Goal: Information Seeking & Learning: Check status

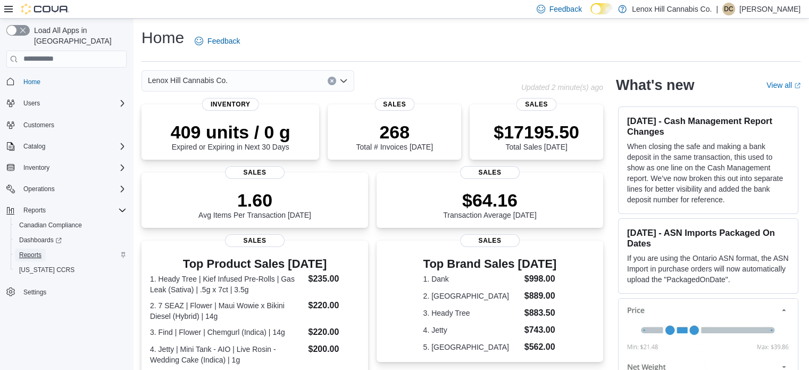
click at [30, 251] on span "Reports" at bounding box center [30, 255] width 22 height 9
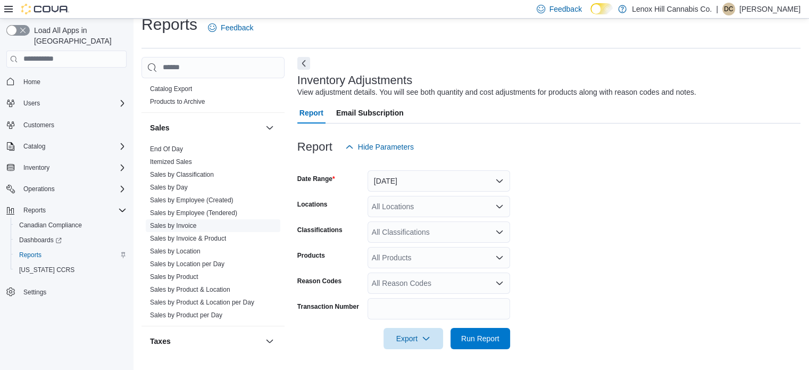
scroll to position [683, 0]
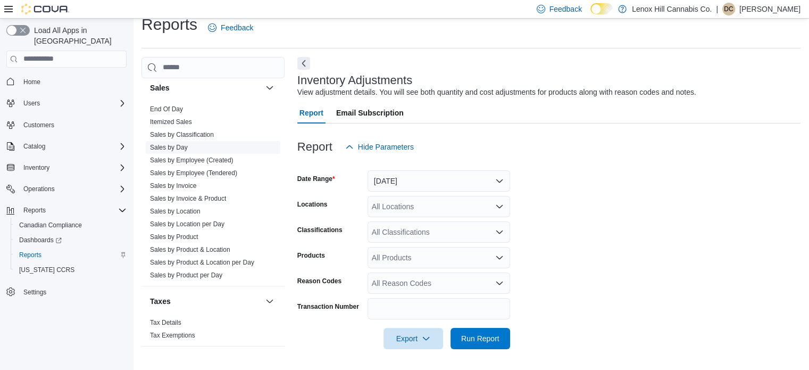
click at [180, 144] on link "Sales by Day" at bounding box center [169, 147] width 38 height 7
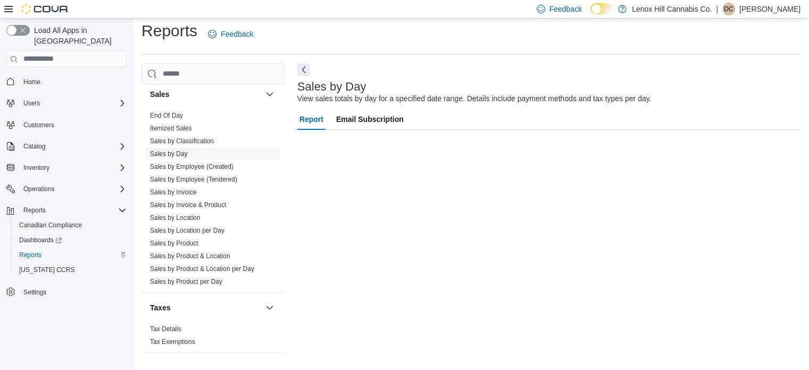
scroll to position [13, 0]
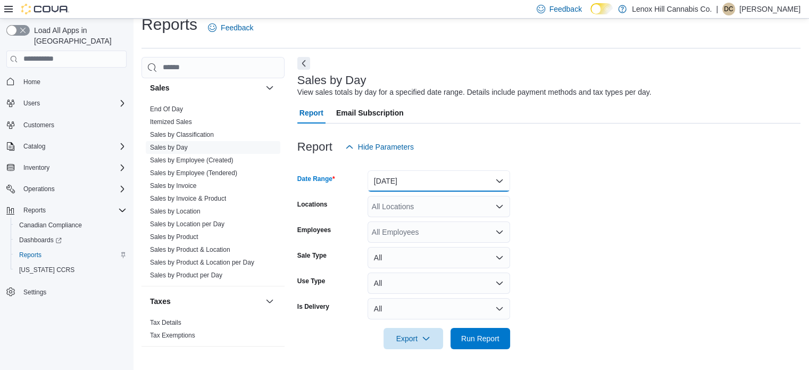
click at [424, 178] on button "[DATE]" at bounding box center [439, 180] width 143 height 21
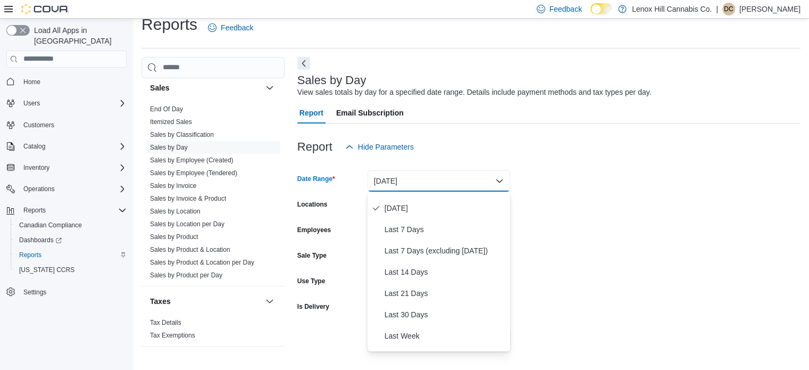
scroll to position [106, 0]
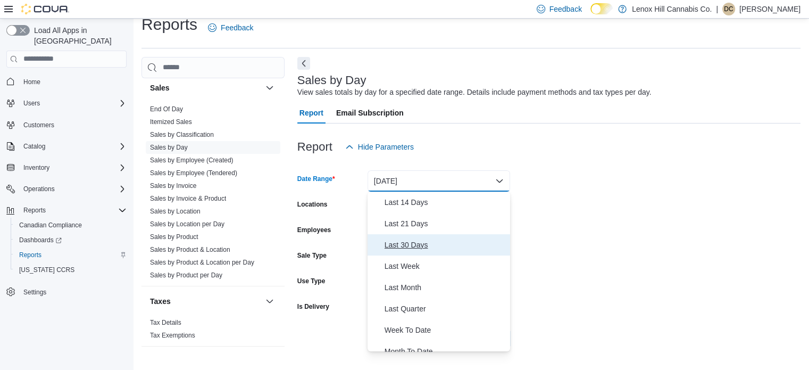
click at [418, 244] on span "Last 30 Days" at bounding box center [445, 244] width 121 height 13
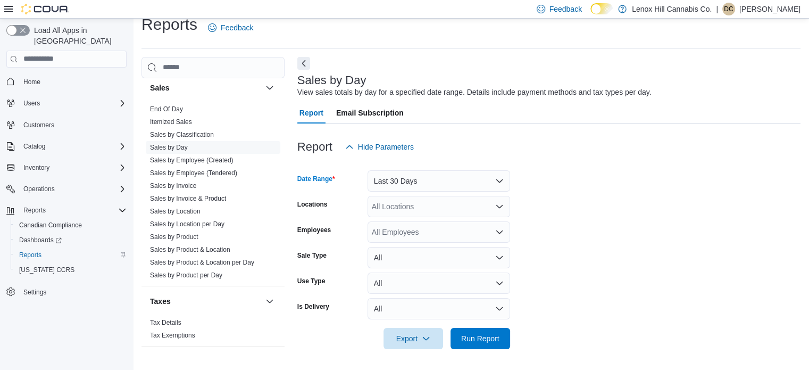
click at [460, 211] on div "All Locations" at bounding box center [439, 206] width 143 height 21
click at [610, 215] on form "Date Range Last 30 Days Locations All Locations Employees All Employees Sale Ty…" at bounding box center [548, 253] width 503 height 192
click at [402, 238] on div "All Employees" at bounding box center [439, 231] width 143 height 21
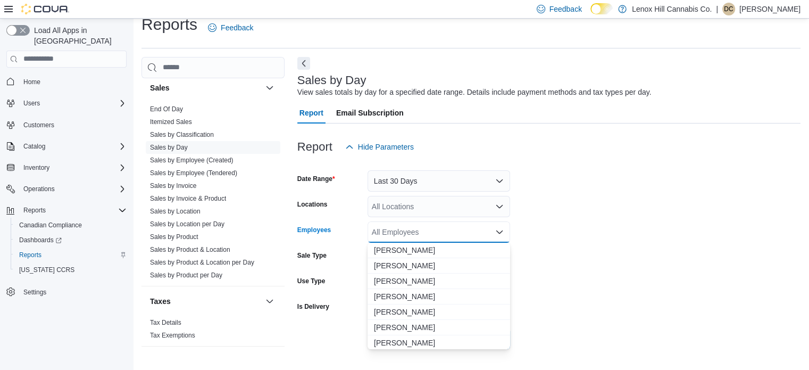
click at [402, 238] on div "All Employees Combo box. Selected. Combo box input. All Employees. Type some te…" at bounding box center [439, 231] width 143 height 21
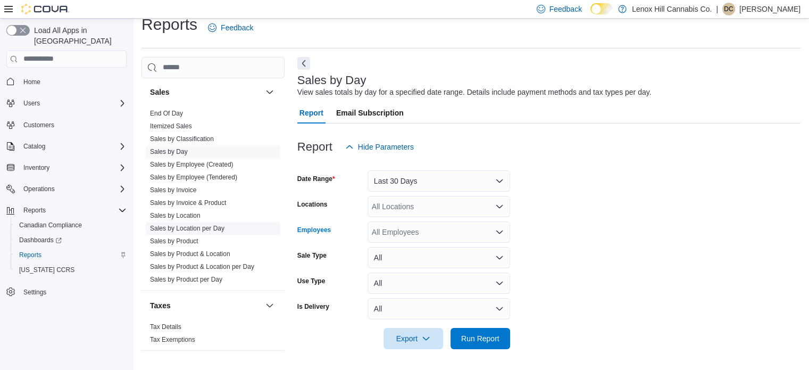
scroll to position [683, 0]
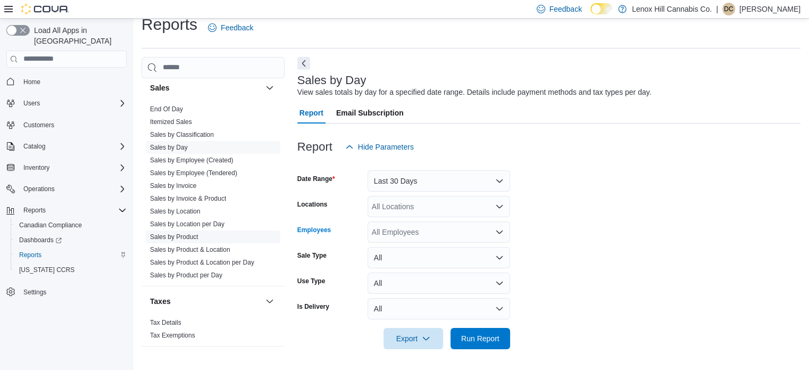
click at [194, 233] on link "Sales by Product" at bounding box center [174, 236] width 48 height 7
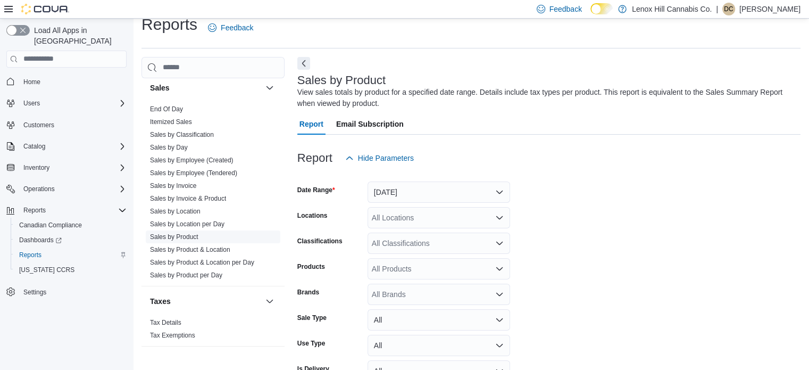
scroll to position [36, 0]
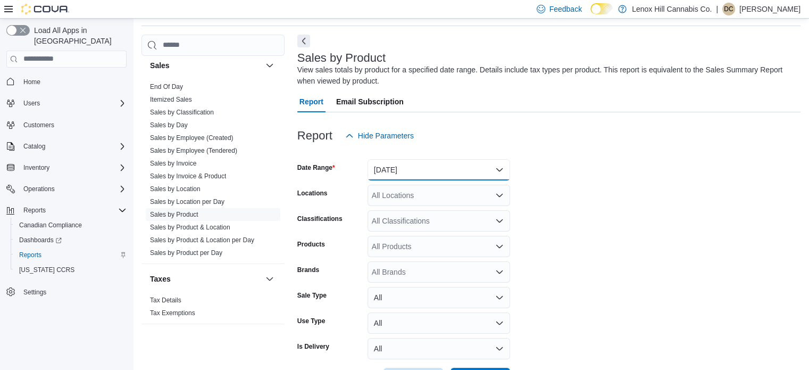
click at [455, 176] on button "[DATE]" at bounding box center [439, 169] width 143 height 21
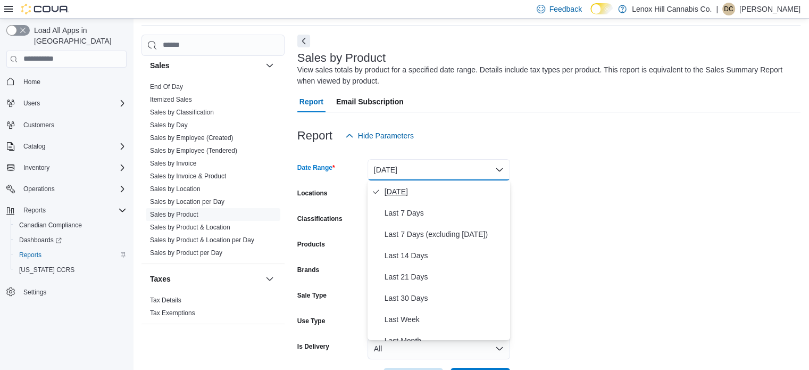
scroll to position [106, 0]
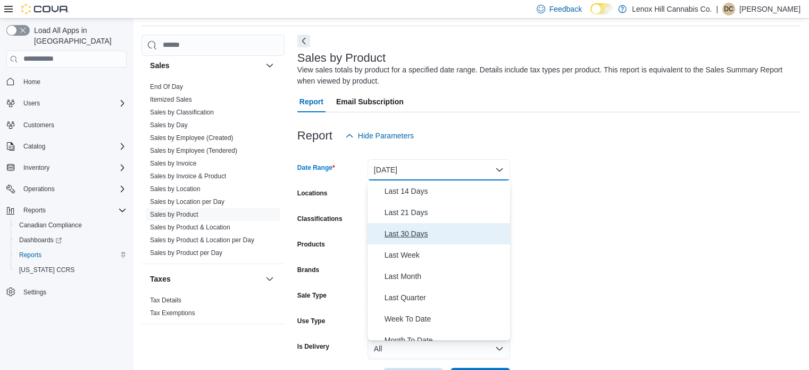
click at [430, 226] on button "Last 30 Days" at bounding box center [439, 233] width 143 height 21
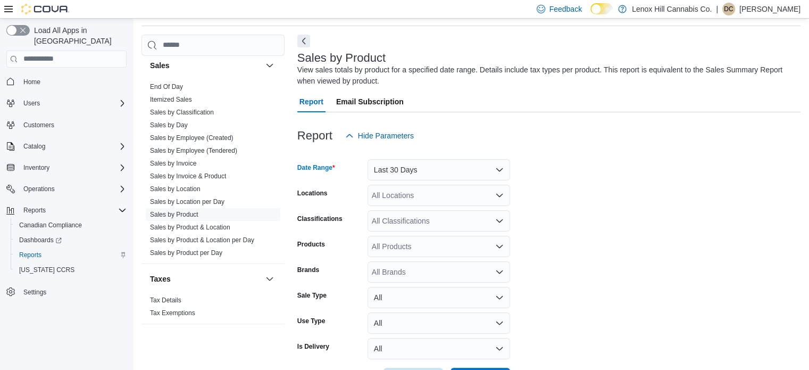
click at [430, 226] on div "All Classifications" at bounding box center [439, 220] width 143 height 21
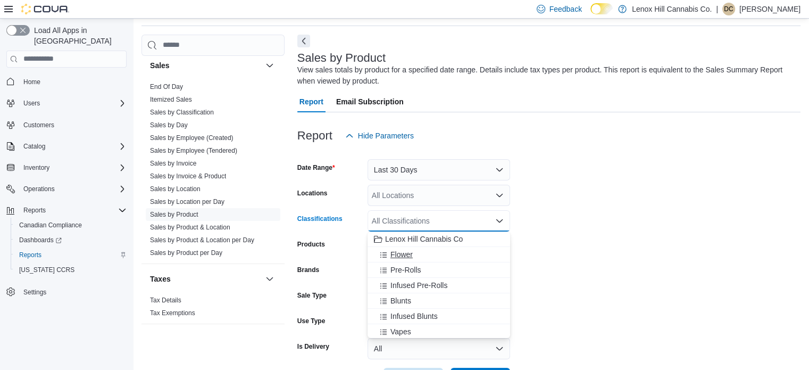
click at [416, 253] on div "Flower" at bounding box center [439, 254] width 130 height 11
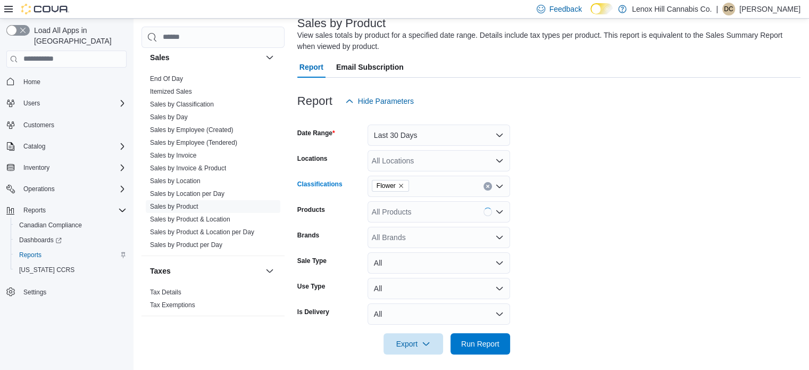
scroll to position [76, 0]
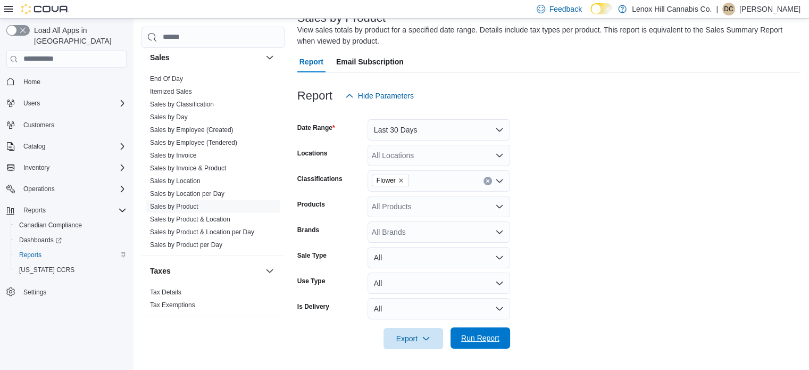
click at [494, 332] on span "Run Report" at bounding box center [480, 337] width 47 height 21
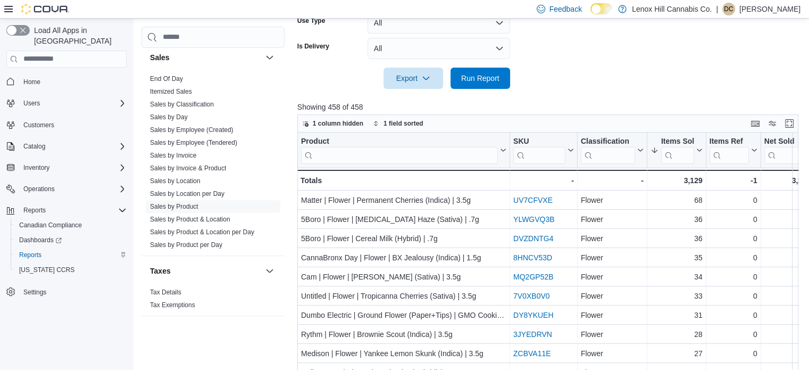
scroll to position [342, 0]
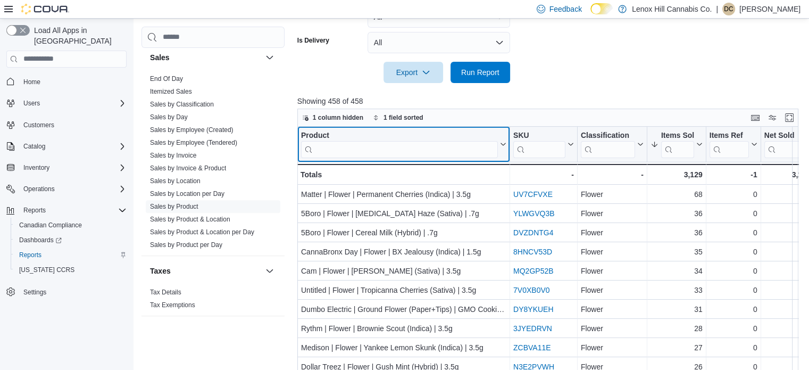
click at [394, 149] on input "search" at bounding box center [399, 148] width 197 height 17
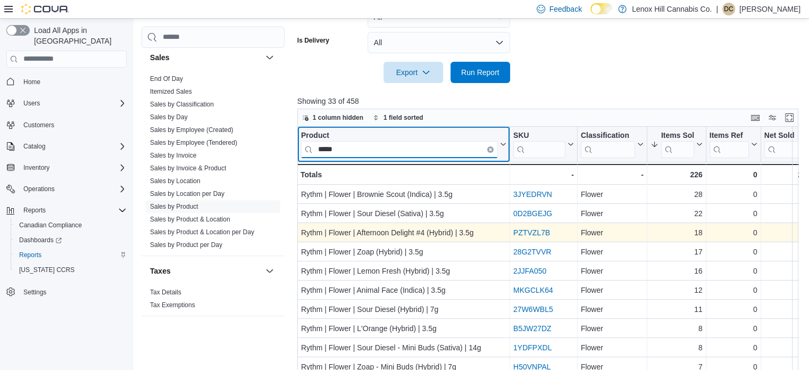
type input "*****"
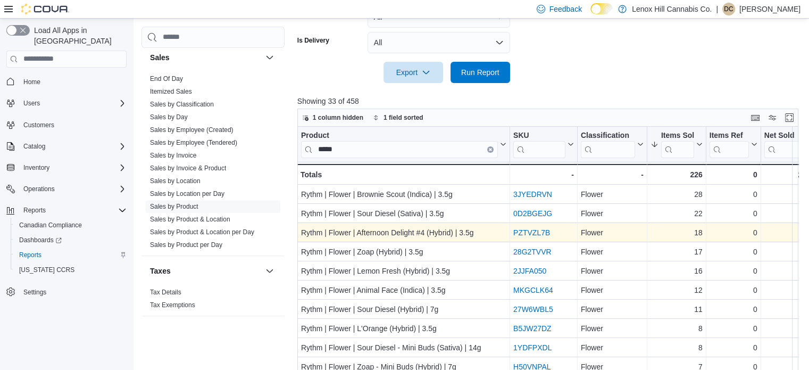
click at [533, 229] on link "PZTVZL7B" at bounding box center [531, 232] width 37 height 9
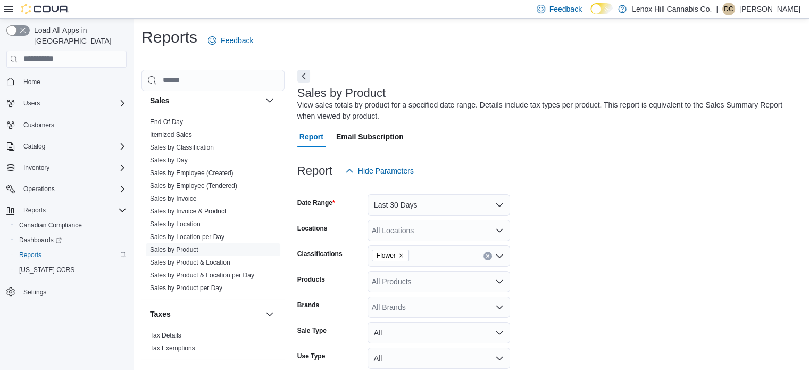
scroll to position [0, 0]
click at [400, 258] on icon "Remove Flower from selection in this group" at bounding box center [401, 256] width 6 height 6
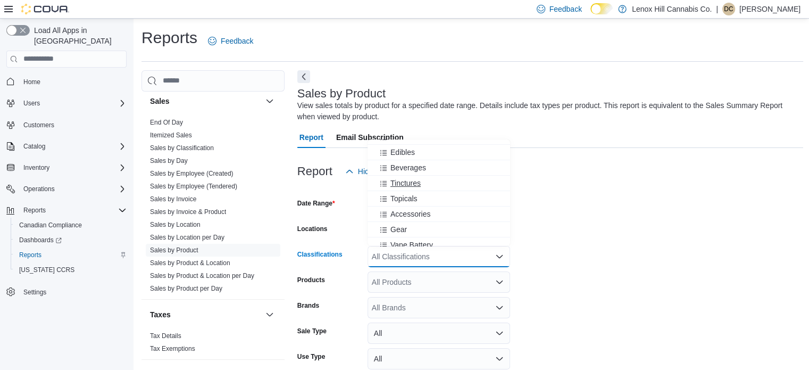
scroll to position [65, 0]
click at [417, 188] on span "Concentrates" at bounding box center [412, 190] width 44 height 11
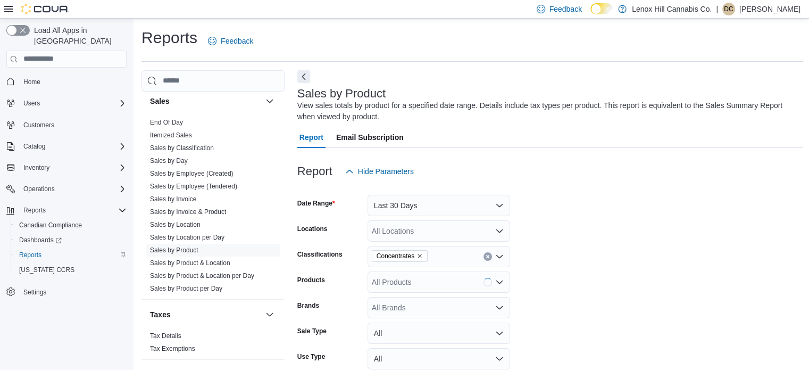
click at [594, 240] on form "Date Range Last 30 Days Locations All Locations Classifications Concentrates Pr…" at bounding box center [550, 303] width 506 height 243
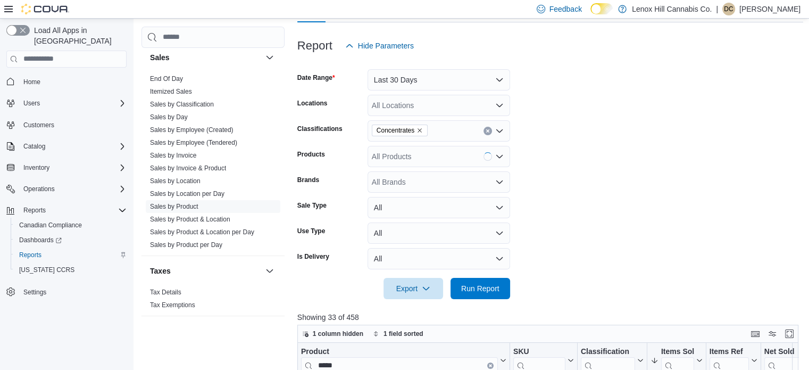
scroll to position [213, 0]
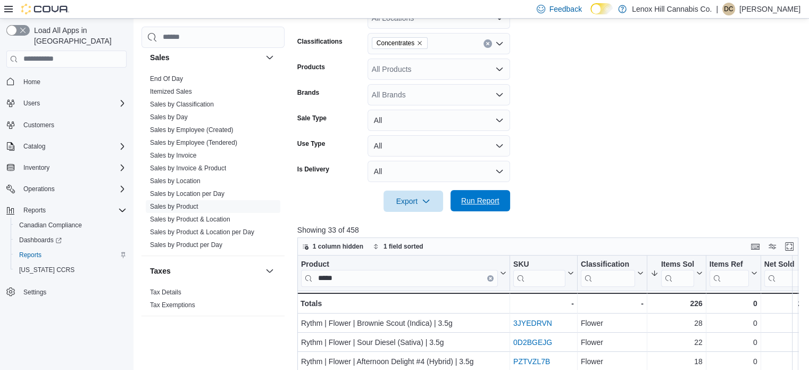
click at [492, 206] on span "Run Report" at bounding box center [480, 200] width 47 height 21
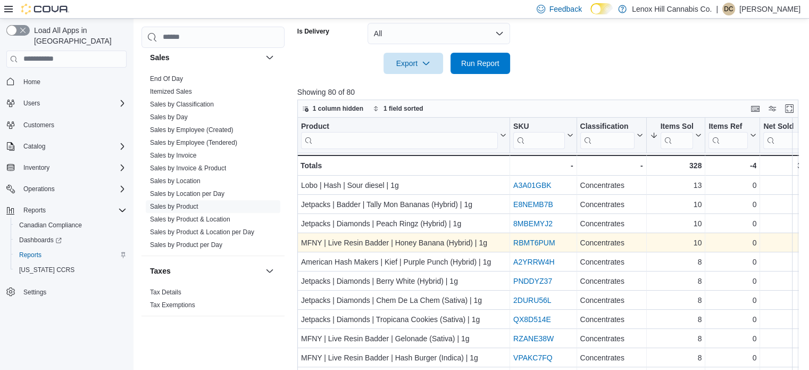
scroll to position [372, 0]
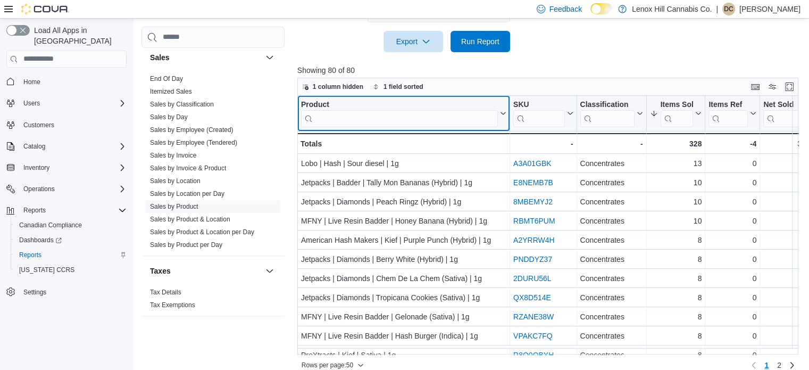
click at [406, 121] on input "search" at bounding box center [399, 118] width 197 height 17
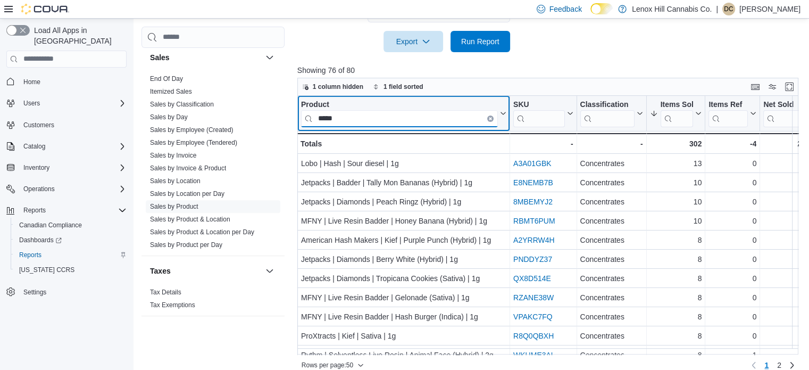
type input "*****"
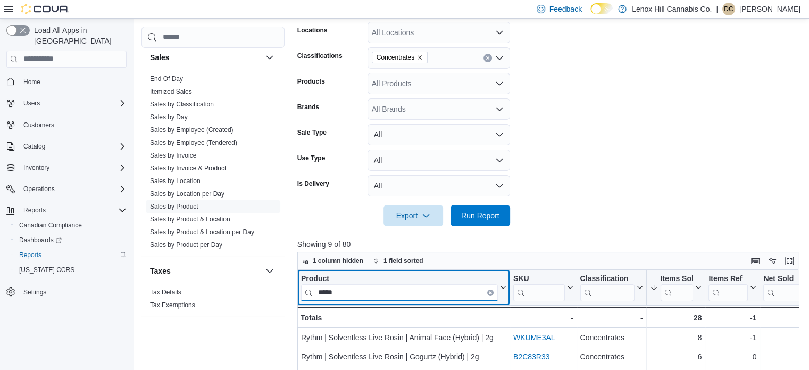
scroll to position [213, 0]
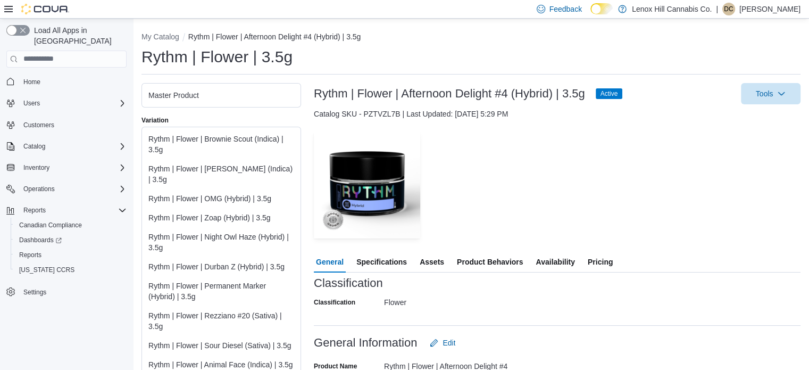
click at [551, 259] on span "Availability" at bounding box center [555, 261] width 39 height 21
